Goal: Navigation & Orientation: Find specific page/section

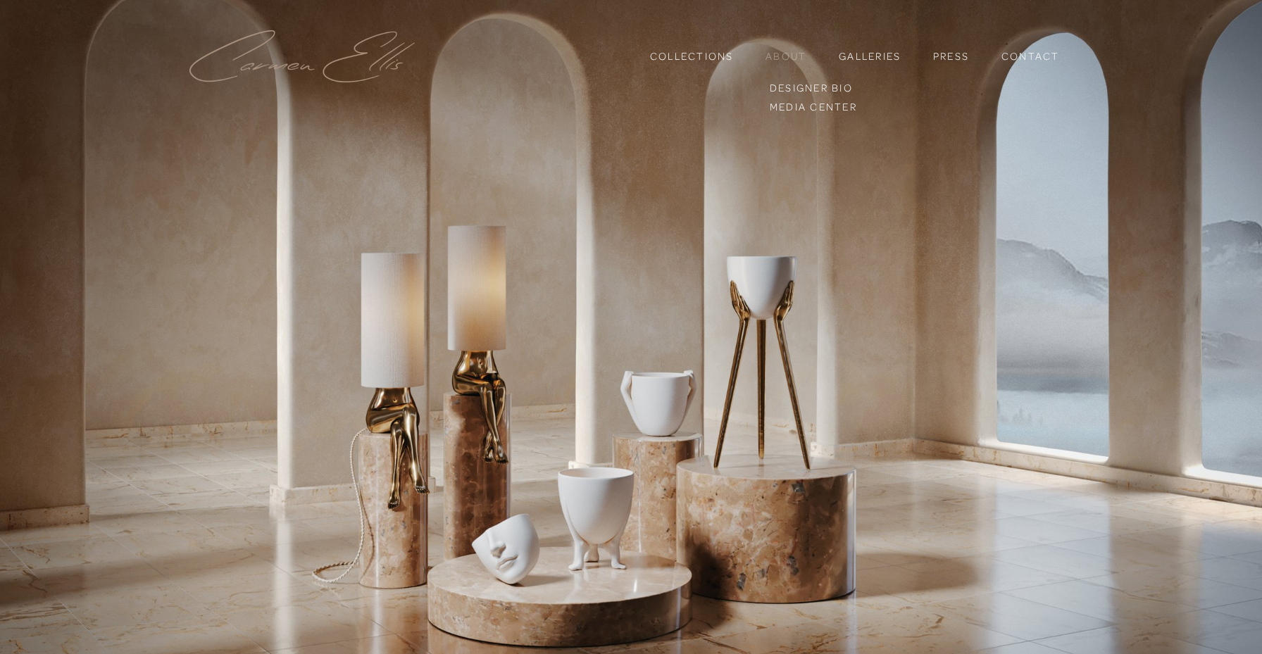
click at [792, 60] on link "About" at bounding box center [786, 55] width 41 height 13
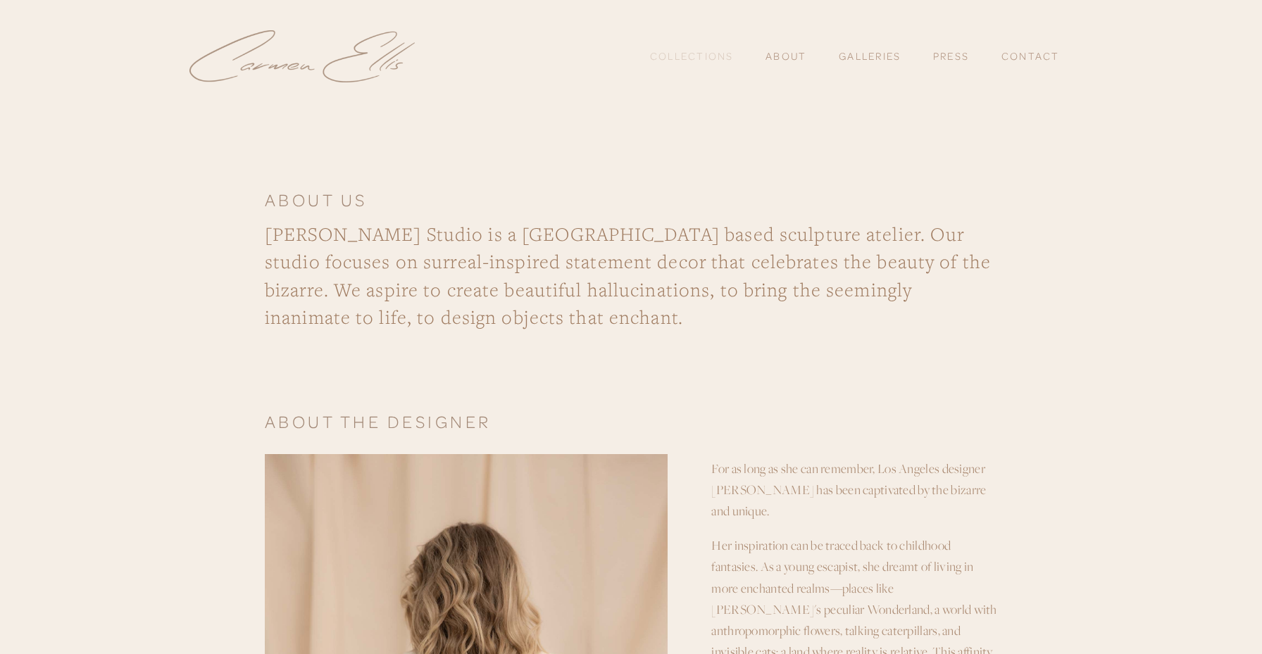
click at [697, 57] on link "Collections" at bounding box center [692, 56] width 84 height 24
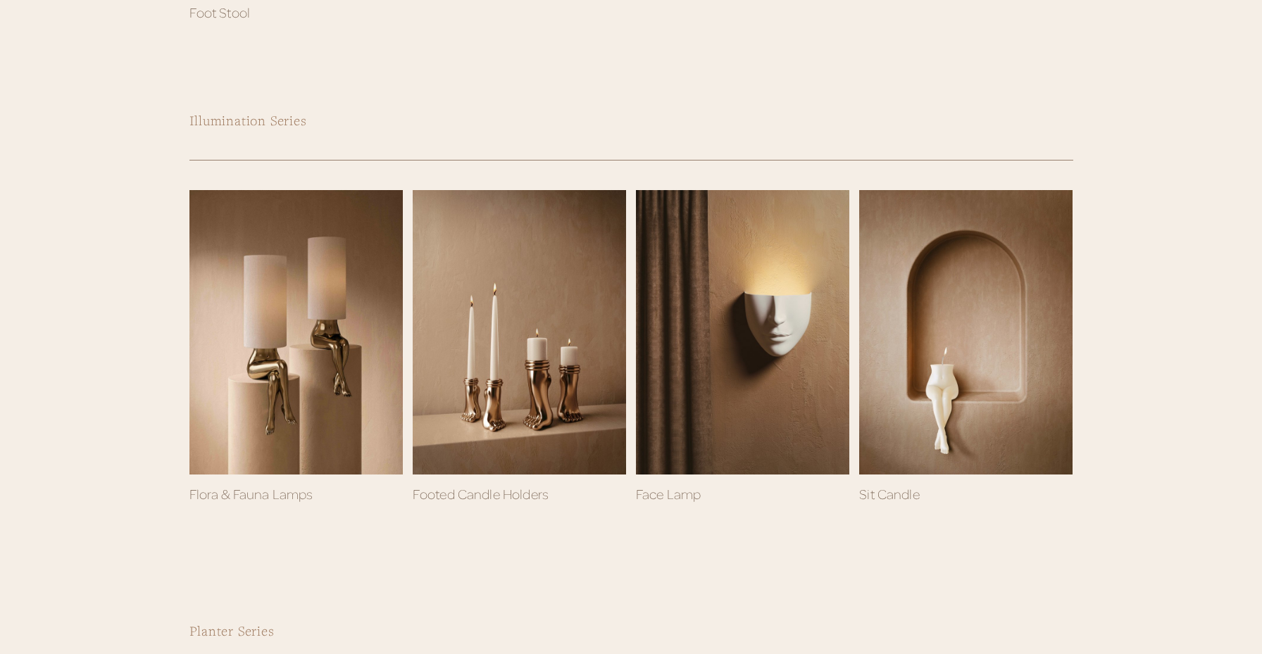
scroll to position [678, 0]
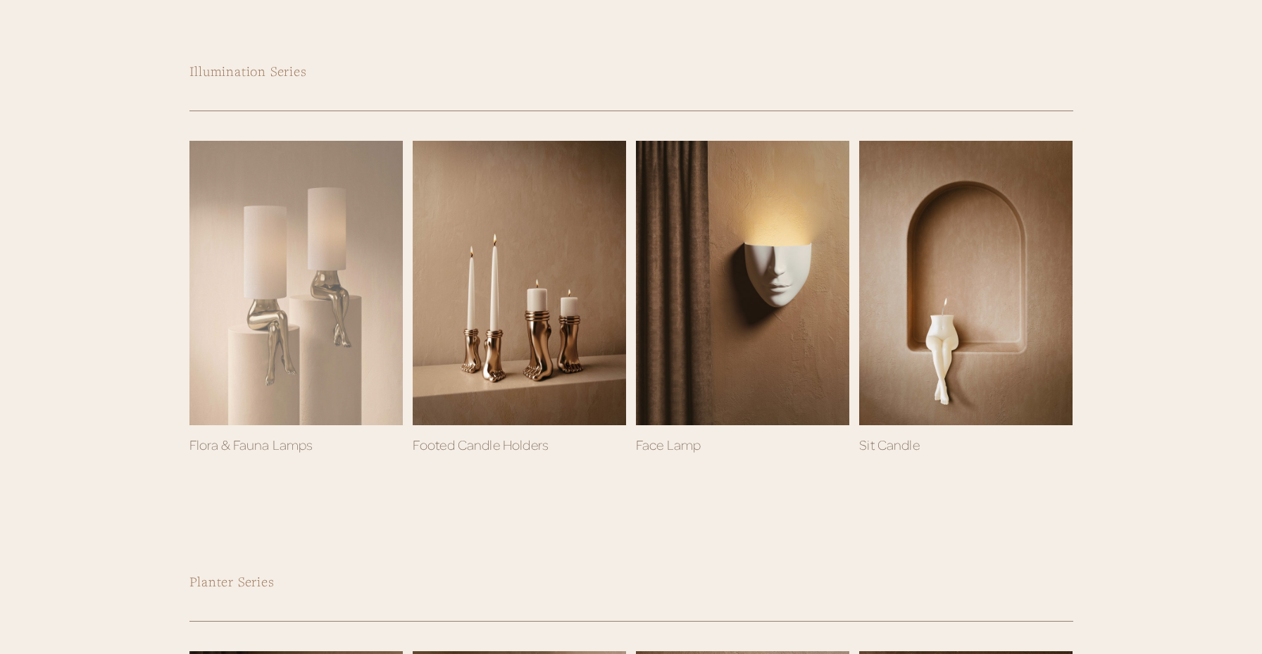
click at [360, 380] on div at bounding box center [296, 283] width 213 height 285
